Goal: Communication & Community: Answer question/provide support

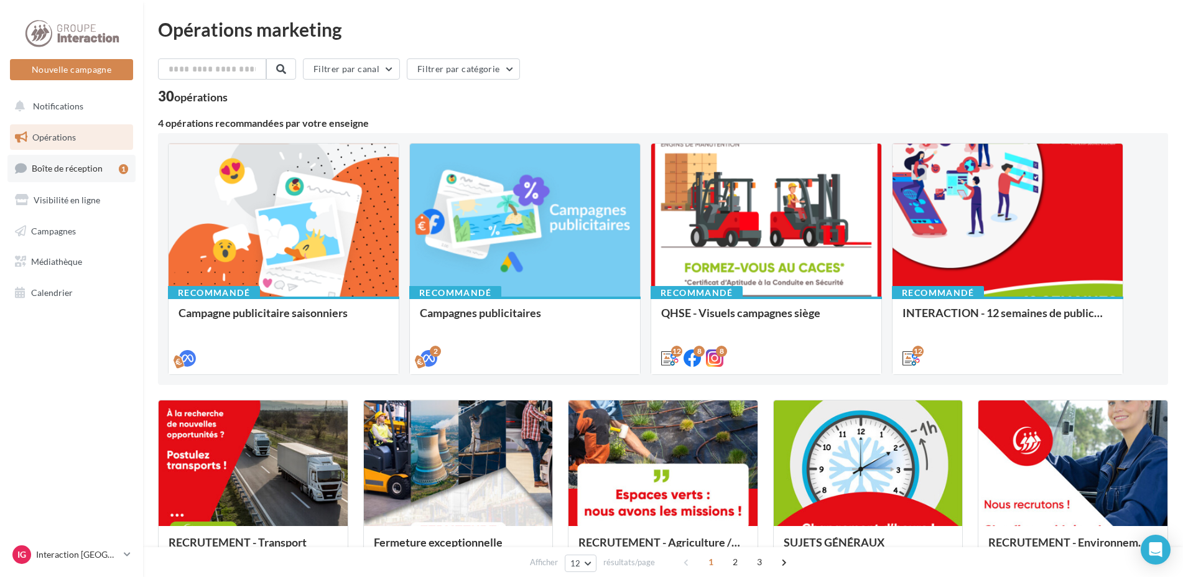
click at [45, 166] on span "Boîte de réception" at bounding box center [67, 168] width 71 height 11
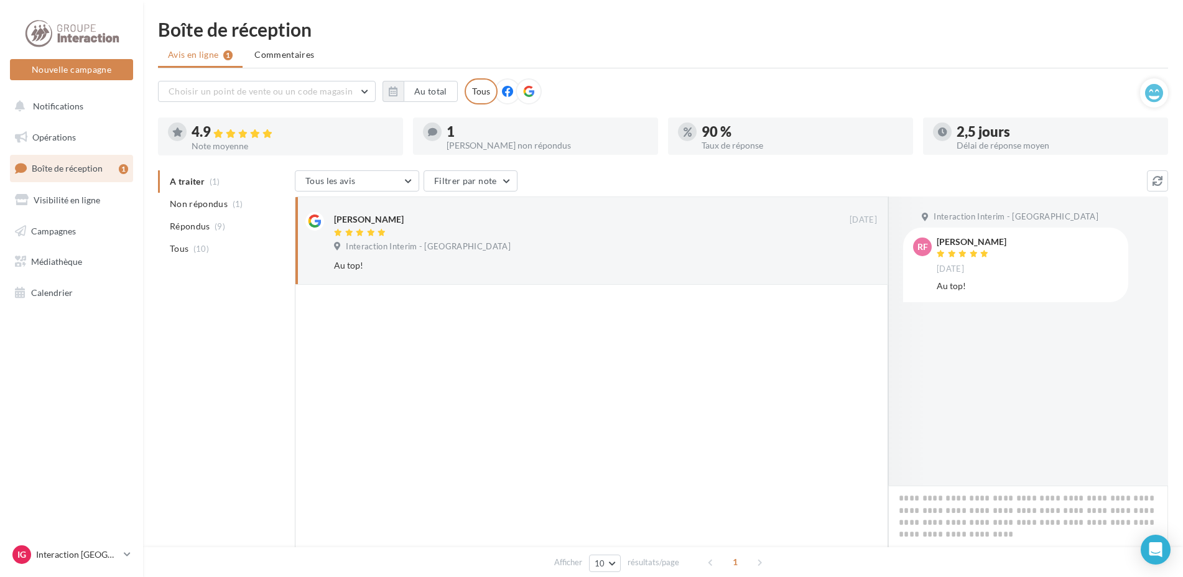
click at [982, 473] on div "Interaction Interim - [GEOGRAPHIC_DATA] RF [PERSON_NAME] [DATE] Au top!" at bounding box center [1028, 341] width 280 height 289
click at [959, 519] on textarea at bounding box center [1028, 524] width 280 height 77
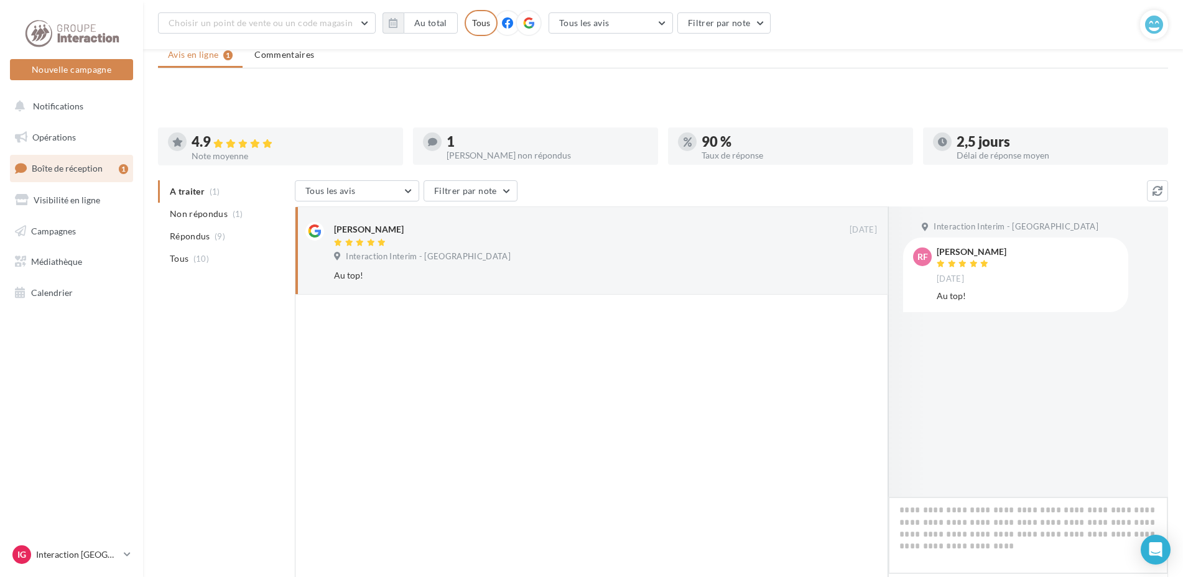
scroll to position [107, 0]
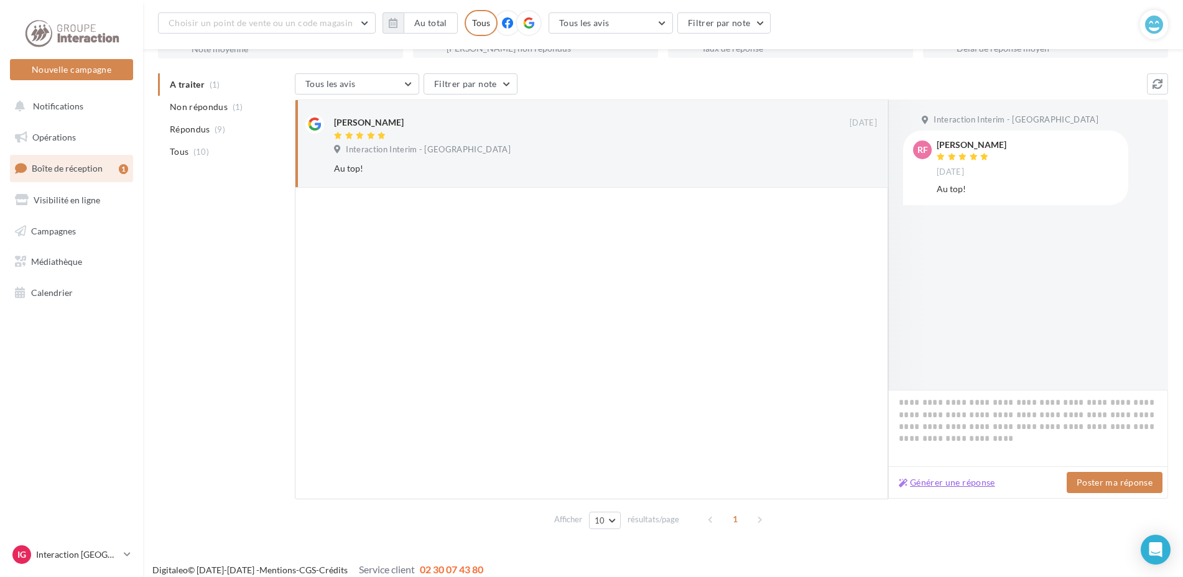
click at [965, 483] on button "Générer une réponse" at bounding box center [947, 482] width 106 height 15
type textarea "**********"
click at [1103, 477] on button "Poster ma réponse" at bounding box center [1115, 482] width 96 height 21
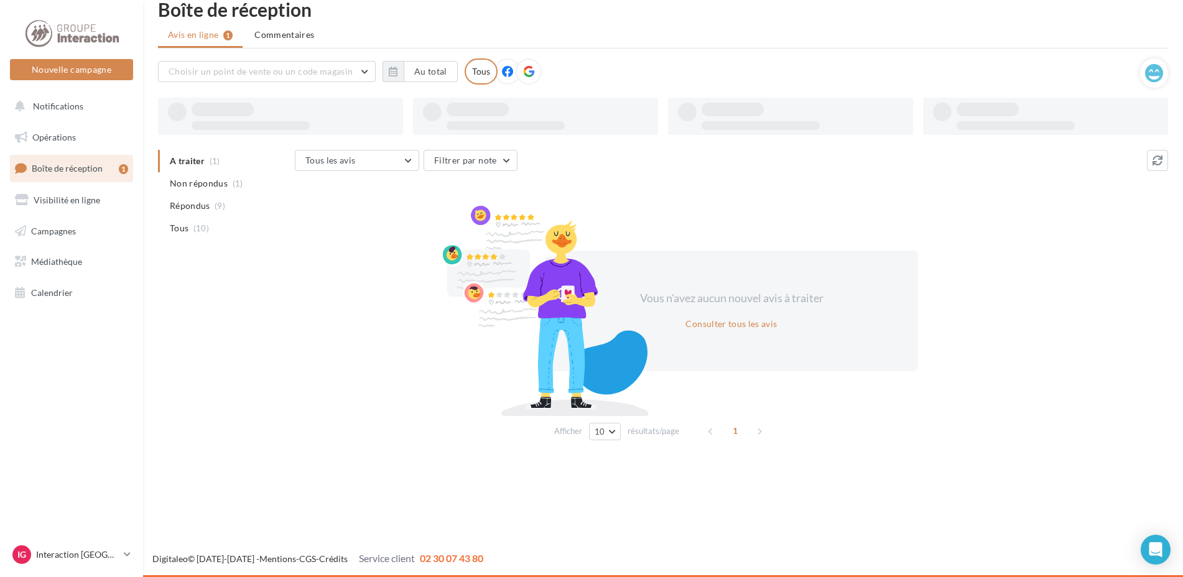
scroll to position [20, 0]
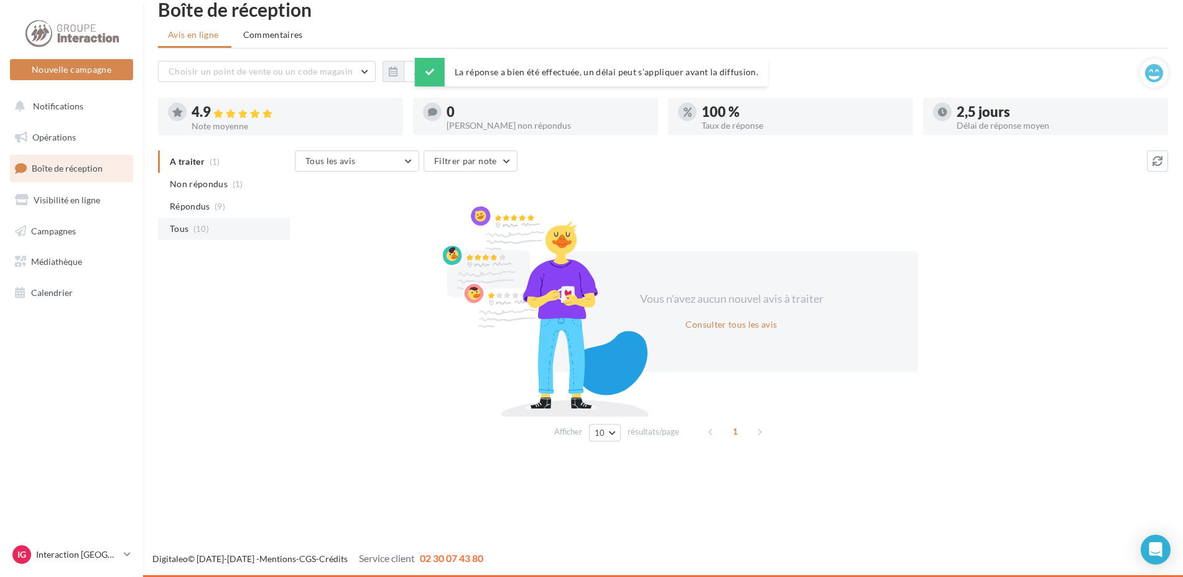
click at [187, 233] on span "Tous" at bounding box center [179, 229] width 19 height 12
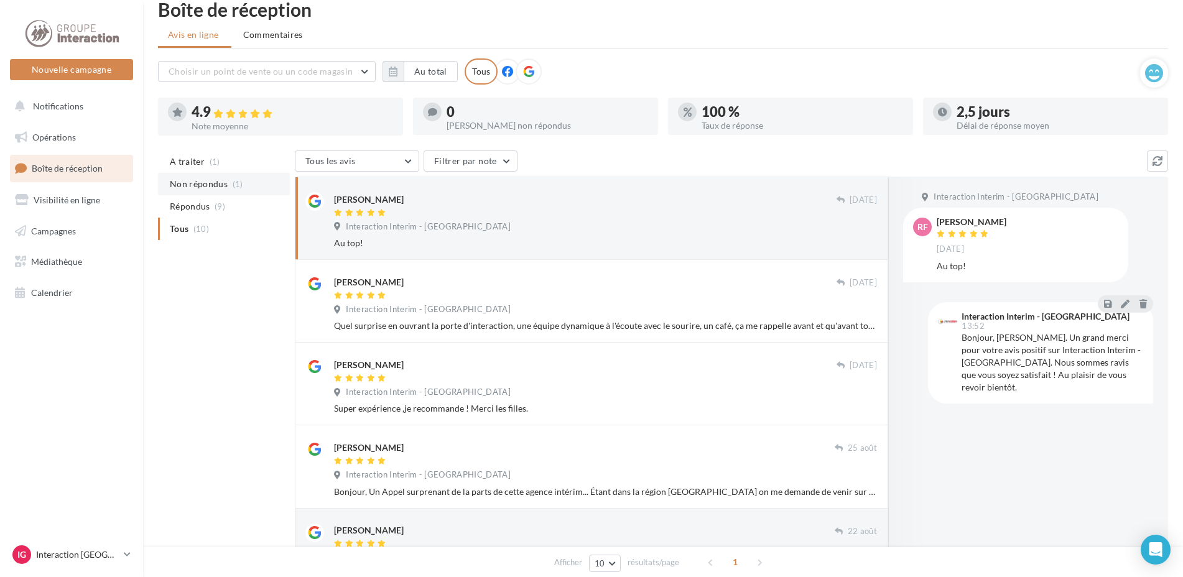
click at [200, 188] on span "Non répondus" at bounding box center [199, 184] width 58 height 12
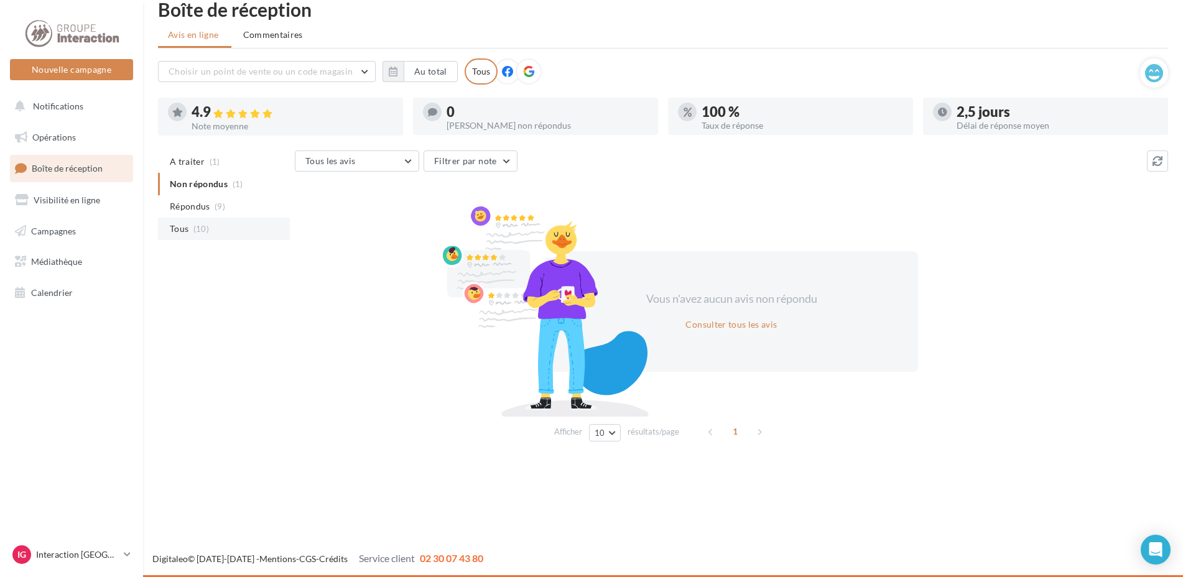
click at [193, 219] on li "Tous (10)" at bounding box center [224, 229] width 132 height 22
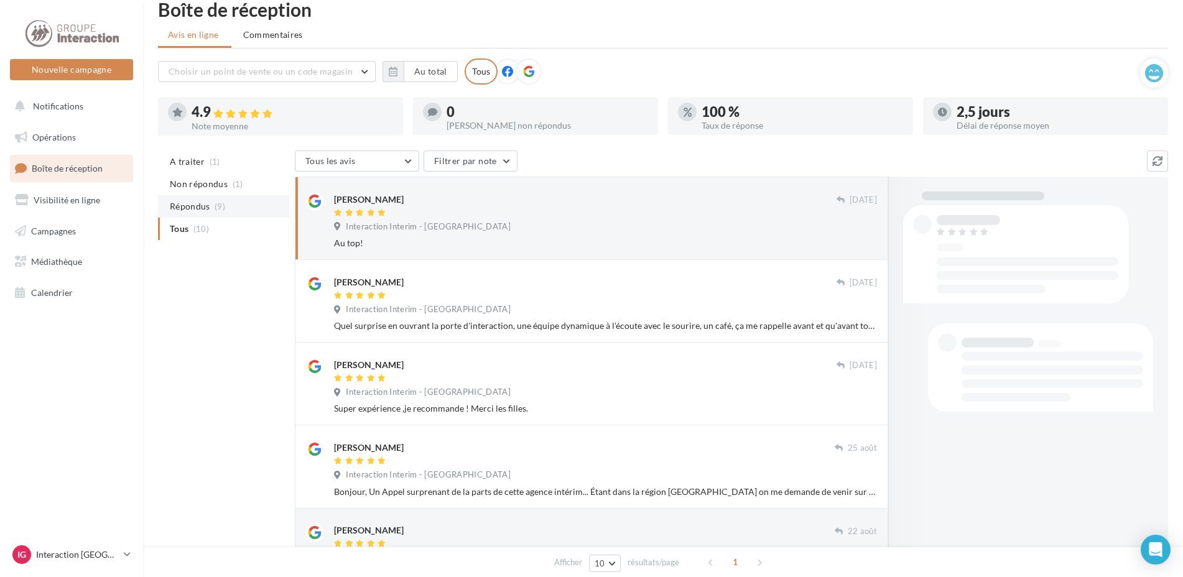
click at [191, 206] on span "Répondus" at bounding box center [190, 206] width 40 height 12
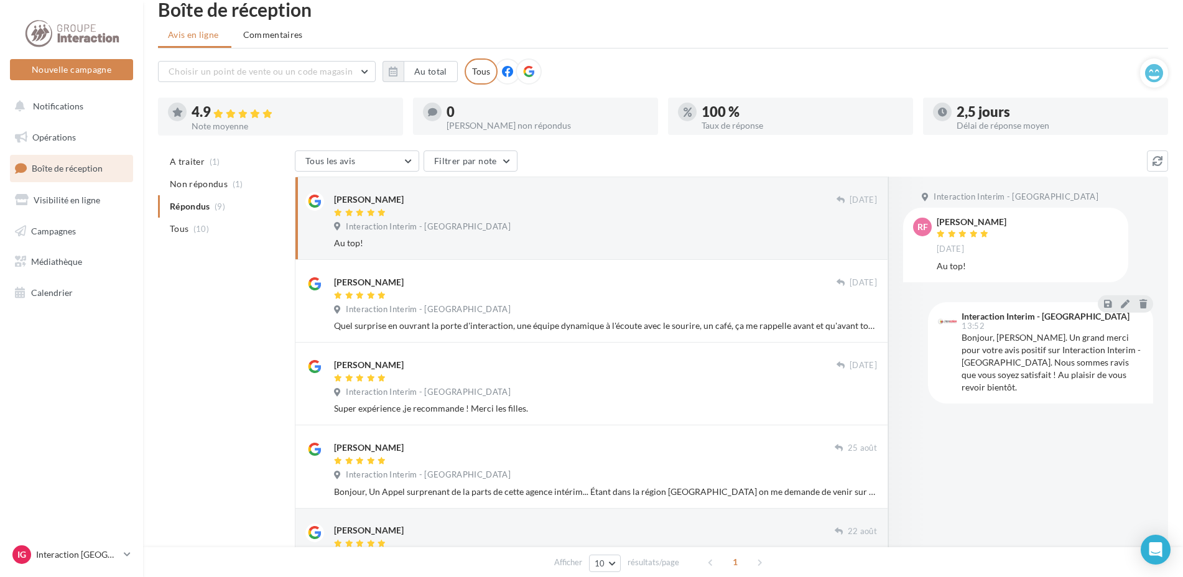
click at [188, 185] on span "Non répondus" at bounding box center [199, 184] width 58 height 12
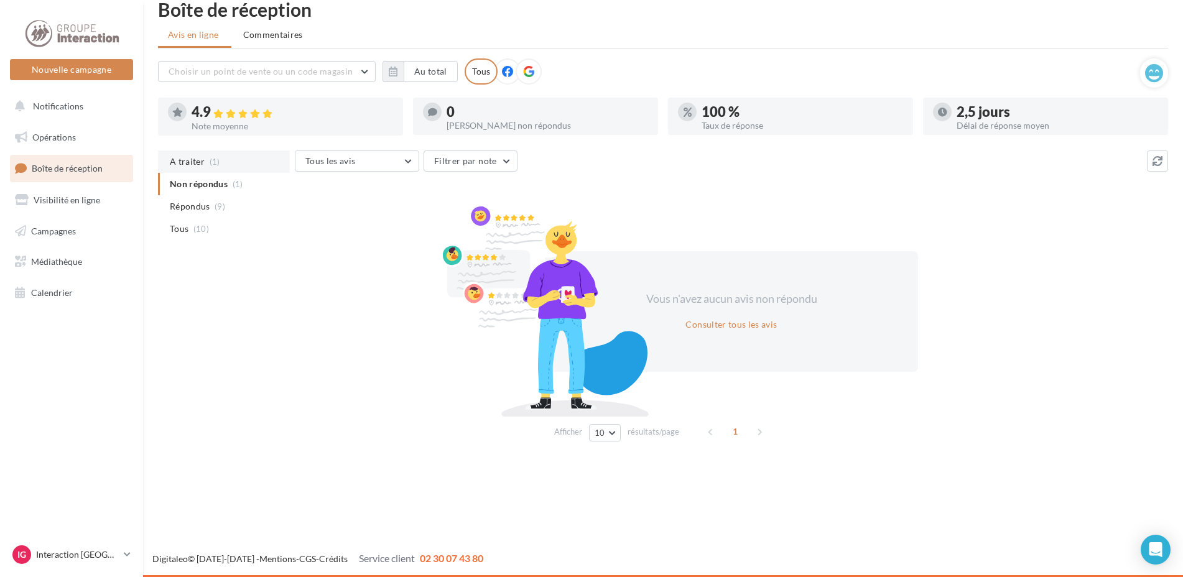
click at [195, 165] on span "A traiter" at bounding box center [187, 162] width 35 height 12
click at [59, 102] on span "Notifications" at bounding box center [58, 106] width 50 height 11
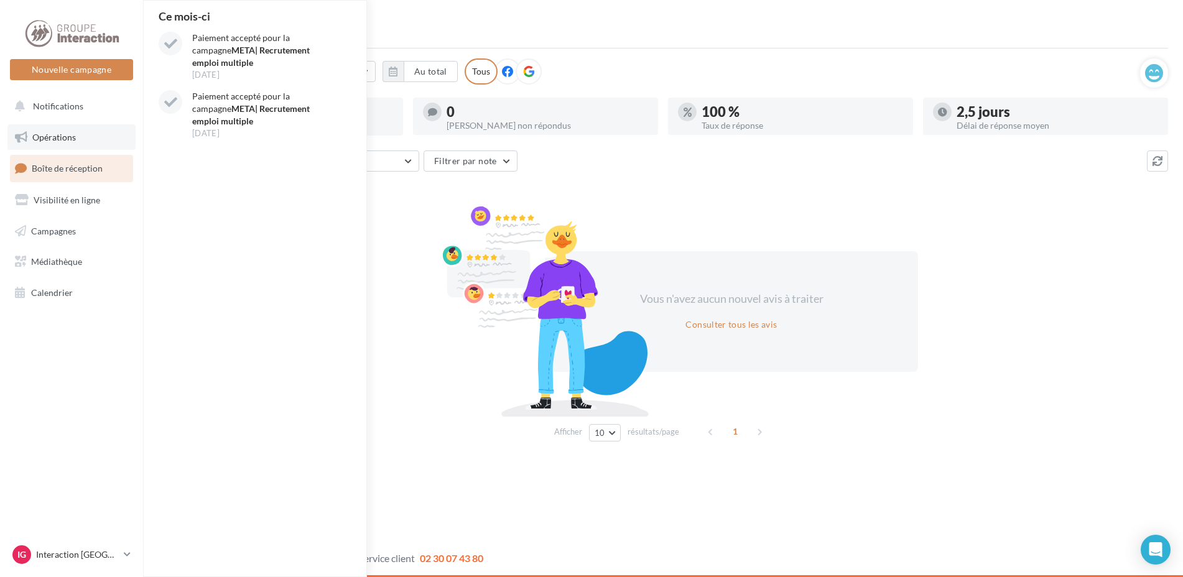
click at [52, 142] on span "Opérations" at bounding box center [54, 137] width 44 height 11
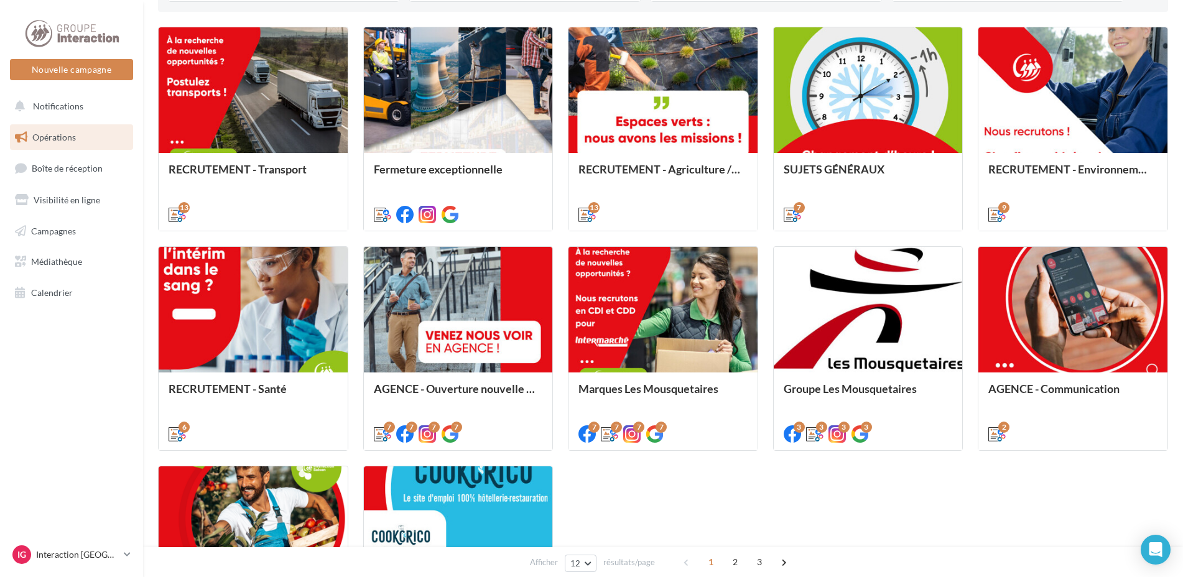
scroll to position [498, 0]
